Goal: Transaction & Acquisition: Download file/media

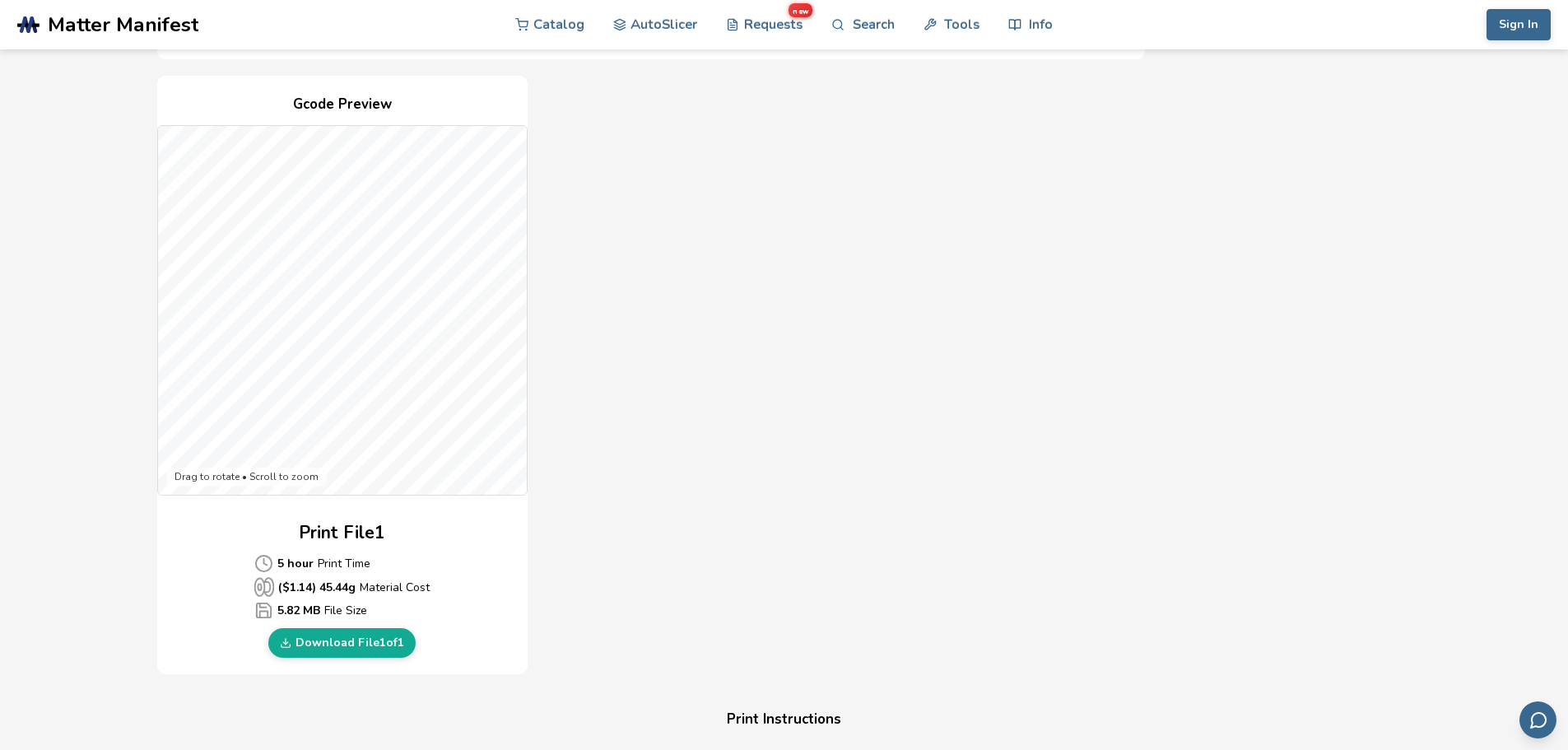
scroll to position [412, 0]
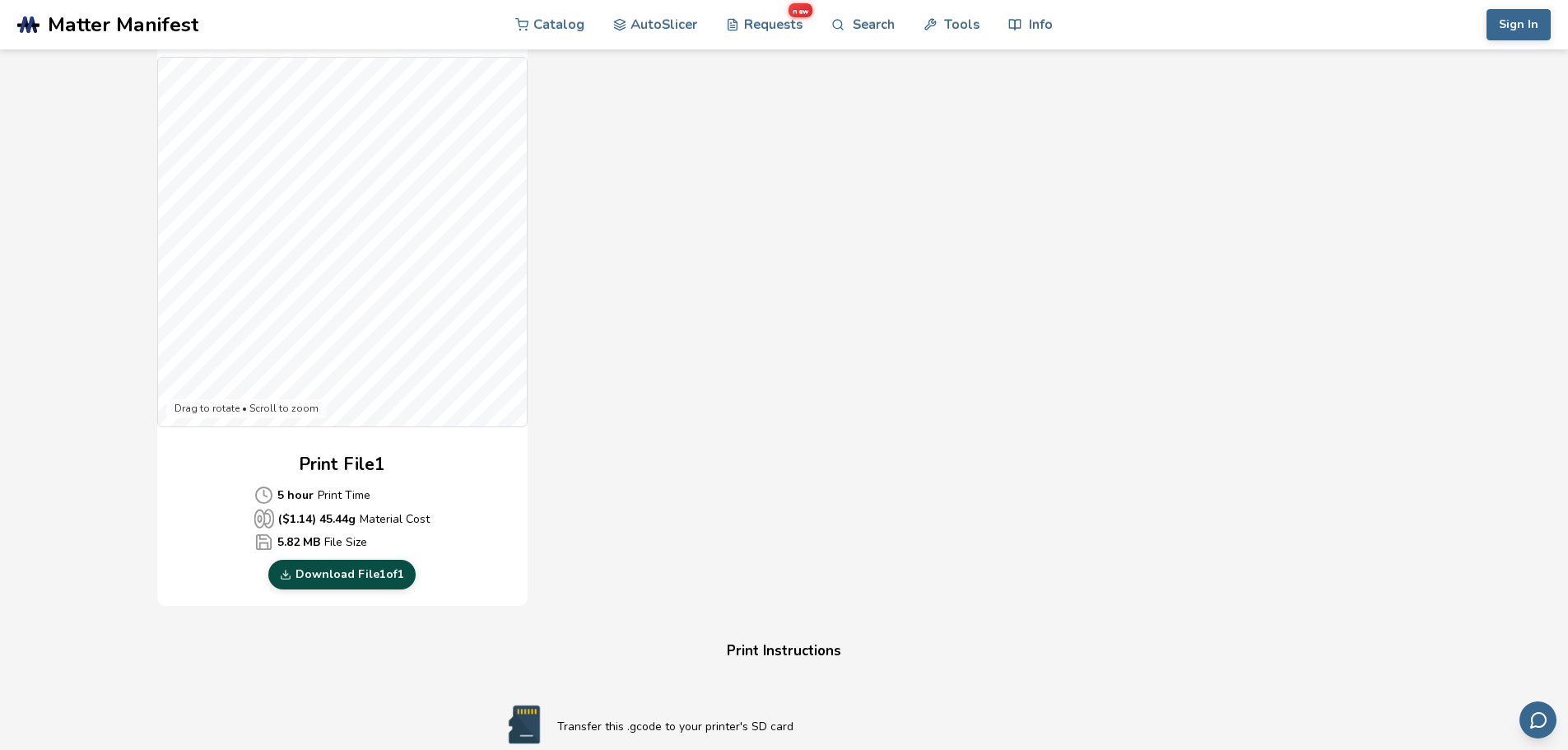
drag, startPoint x: 338, startPoint y: 573, endPoint x: 346, endPoint y: 570, distance: 8.5
click at [338, 573] on link "Download File 1 of 1" at bounding box center [342, 574] width 147 height 30
drag, startPoint x: 1419, startPoint y: 2, endPoint x: 1428, endPoint y: 129, distance: 127.3
click at [1432, 144] on section "Download Your Print File Rolling Tidy Set Rolling Tidy Set Created By: Le4fy 1 …" at bounding box center [784, 501] width 1568 height 1726
click at [342, 577] on link "Download File 1 of 1" at bounding box center [342, 574] width 147 height 30
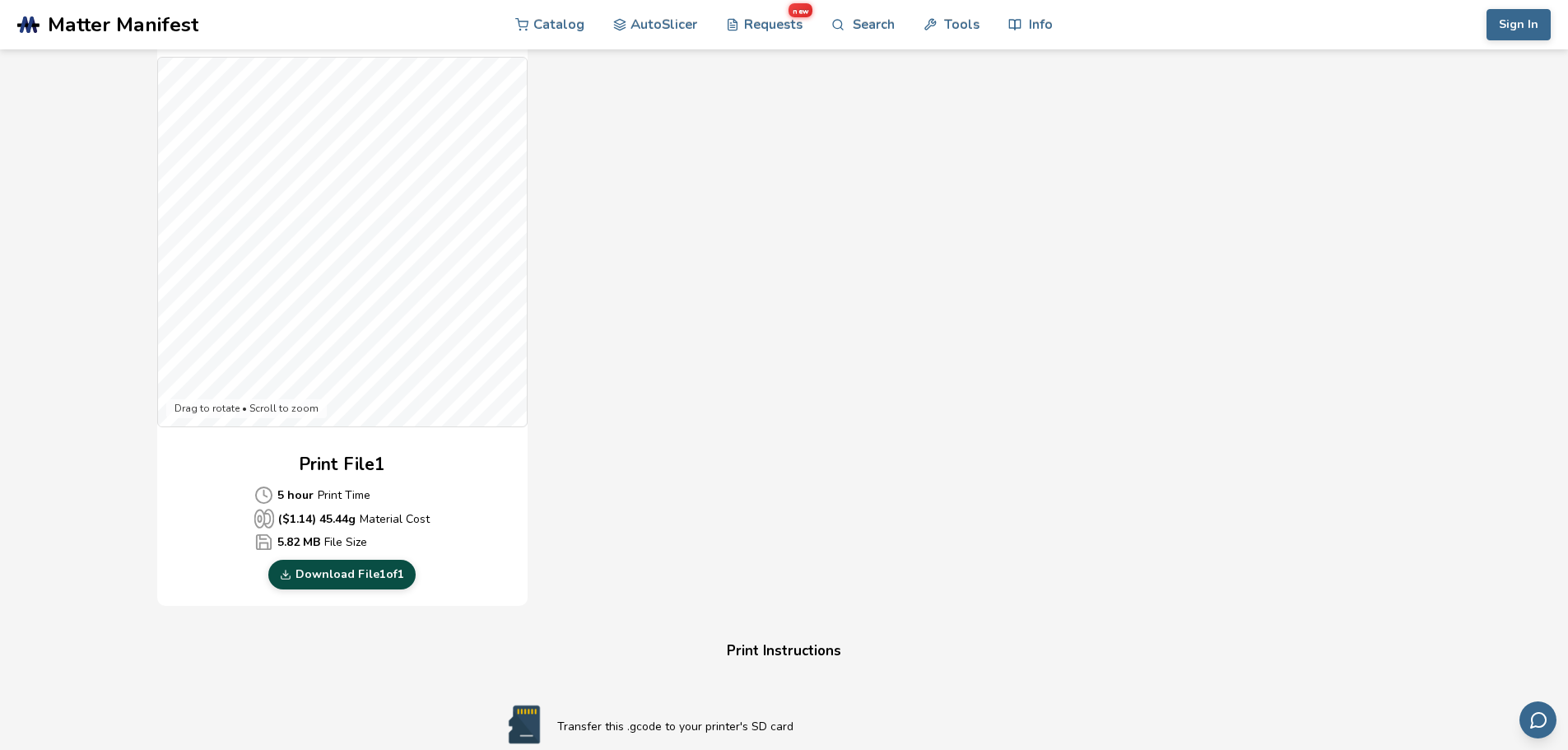
click at [345, 573] on link "Download File 1 of 1" at bounding box center [342, 574] width 147 height 30
click at [344, 573] on link "Download File 1 of 1" at bounding box center [342, 574] width 147 height 30
click at [768, 539] on div "Gcode Preview Drag to rotate • Scroll to zoom Print File 1 5 hour Print Time ($…" at bounding box center [651, 307] width 987 height 600
click at [742, 654] on h4 "Print Instructions" at bounding box center [784, 651] width 626 height 25
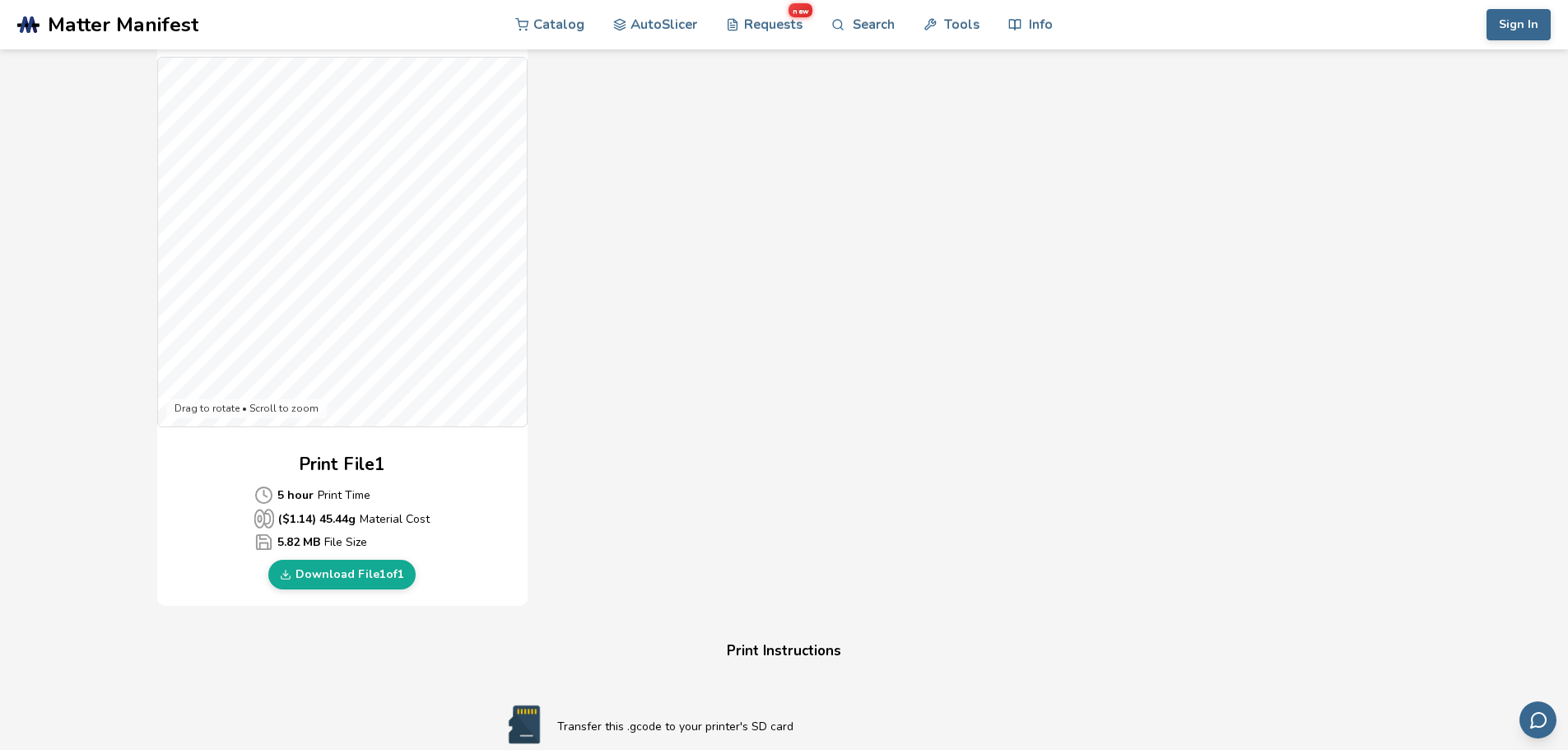
click at [523, 722] on img at bounding box center [524, 725] width 66 height 42
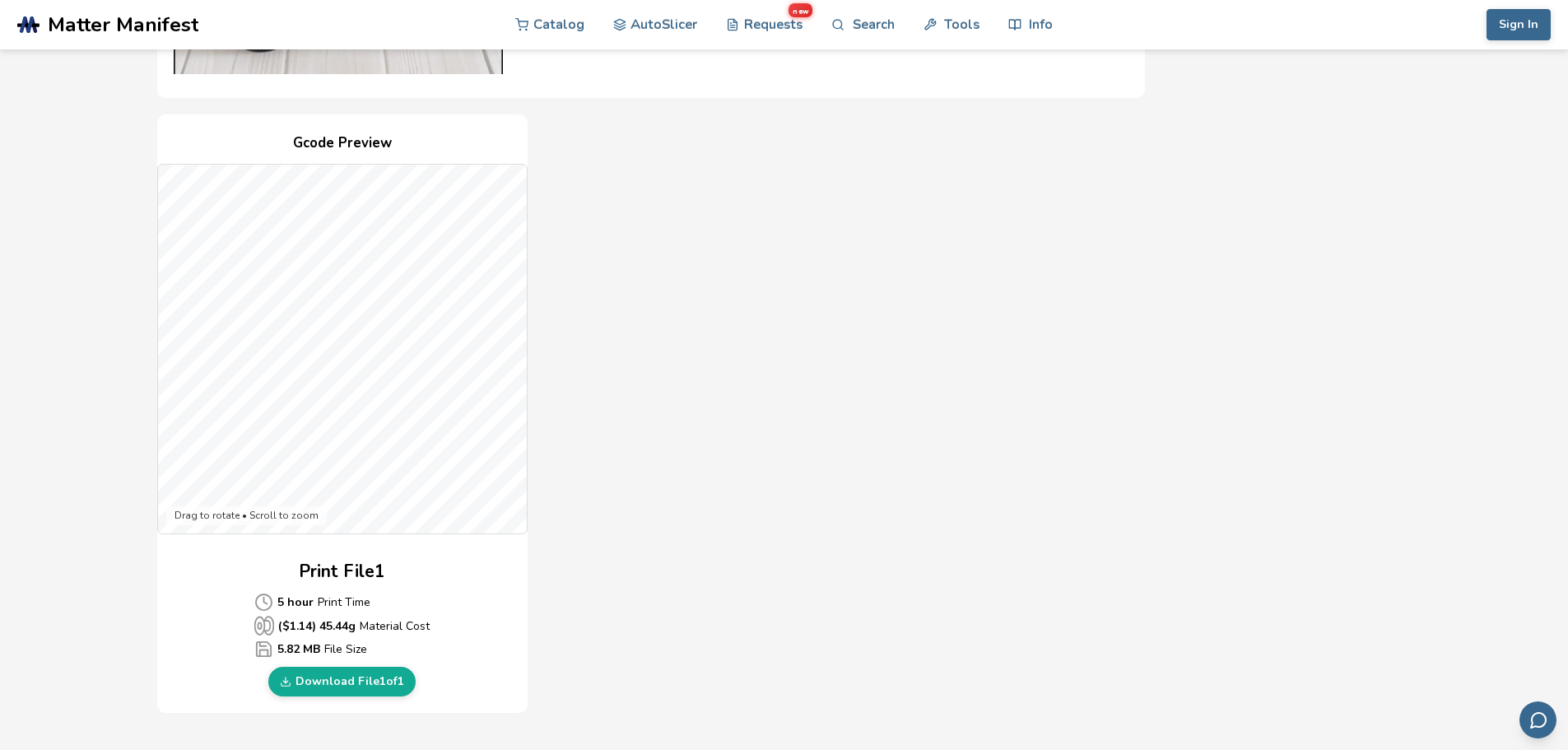
scroll to position [303, 0]
click at [344, 681] on link "Download File 1 of 1" at bounding box center [342, 683] width 147 height 30
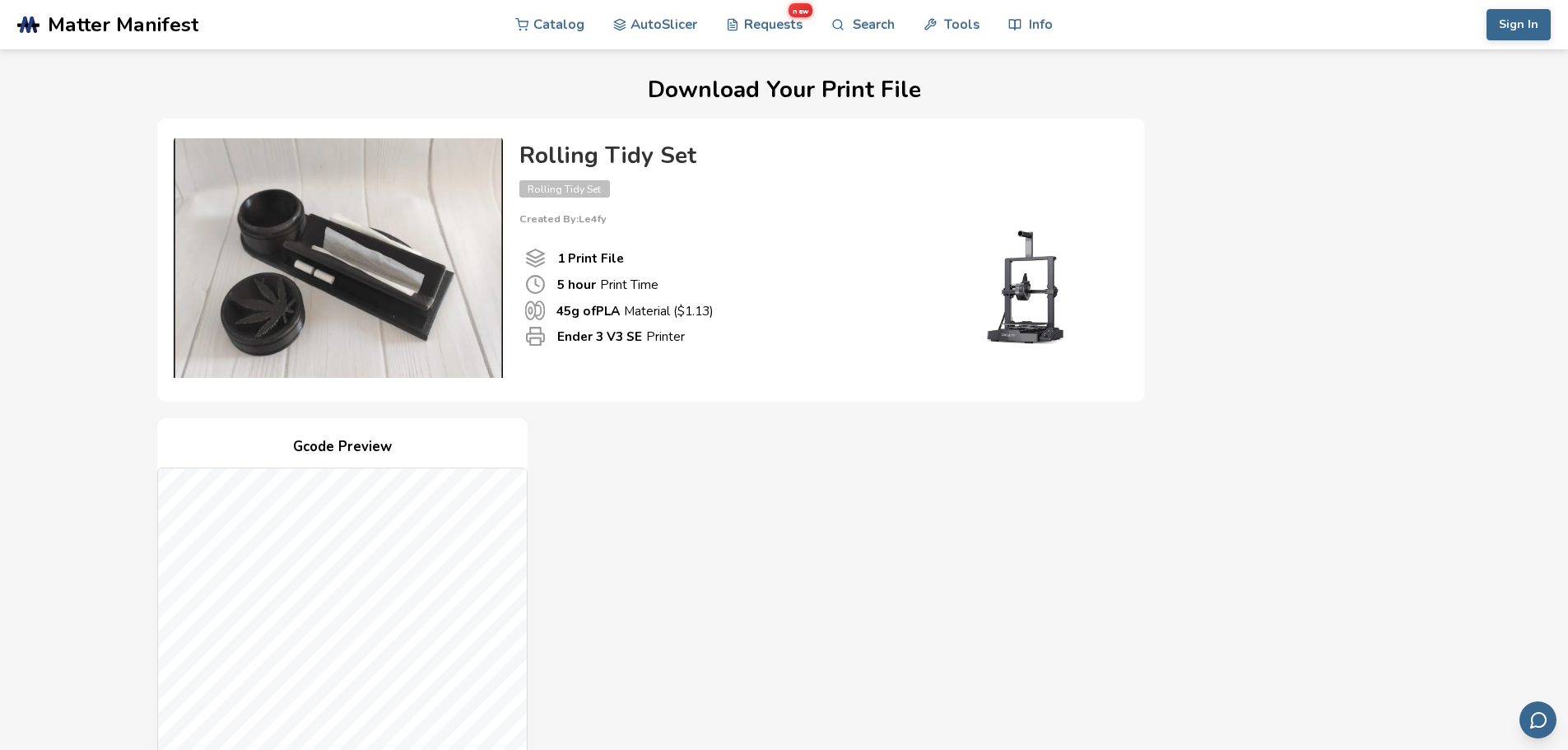
scroll to position [0, 0]
